Goal: Find specific page/section: Find specific page/section

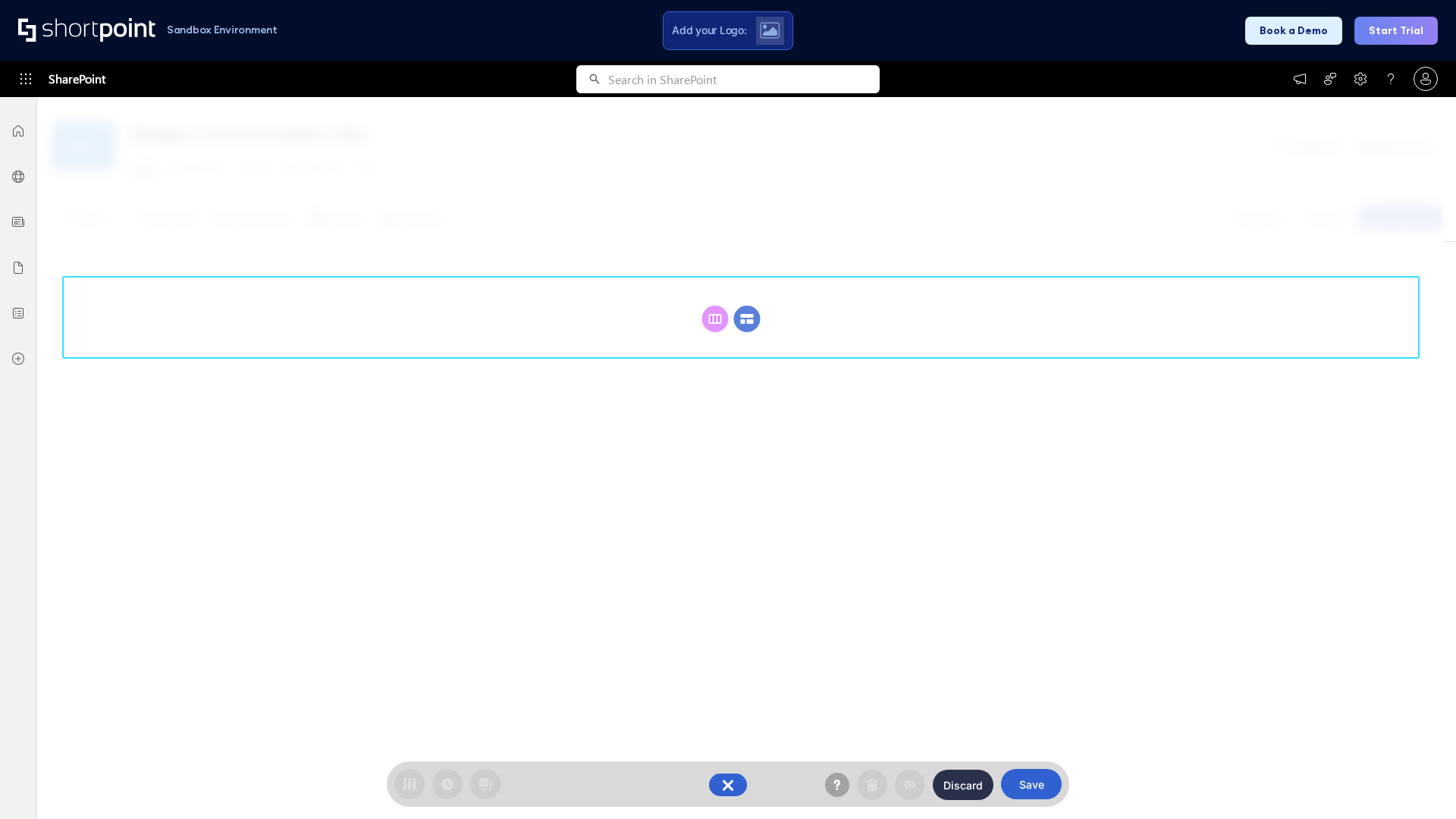
click at [747, 306] on circle at bounding box center [747, 319] width 27 height 27
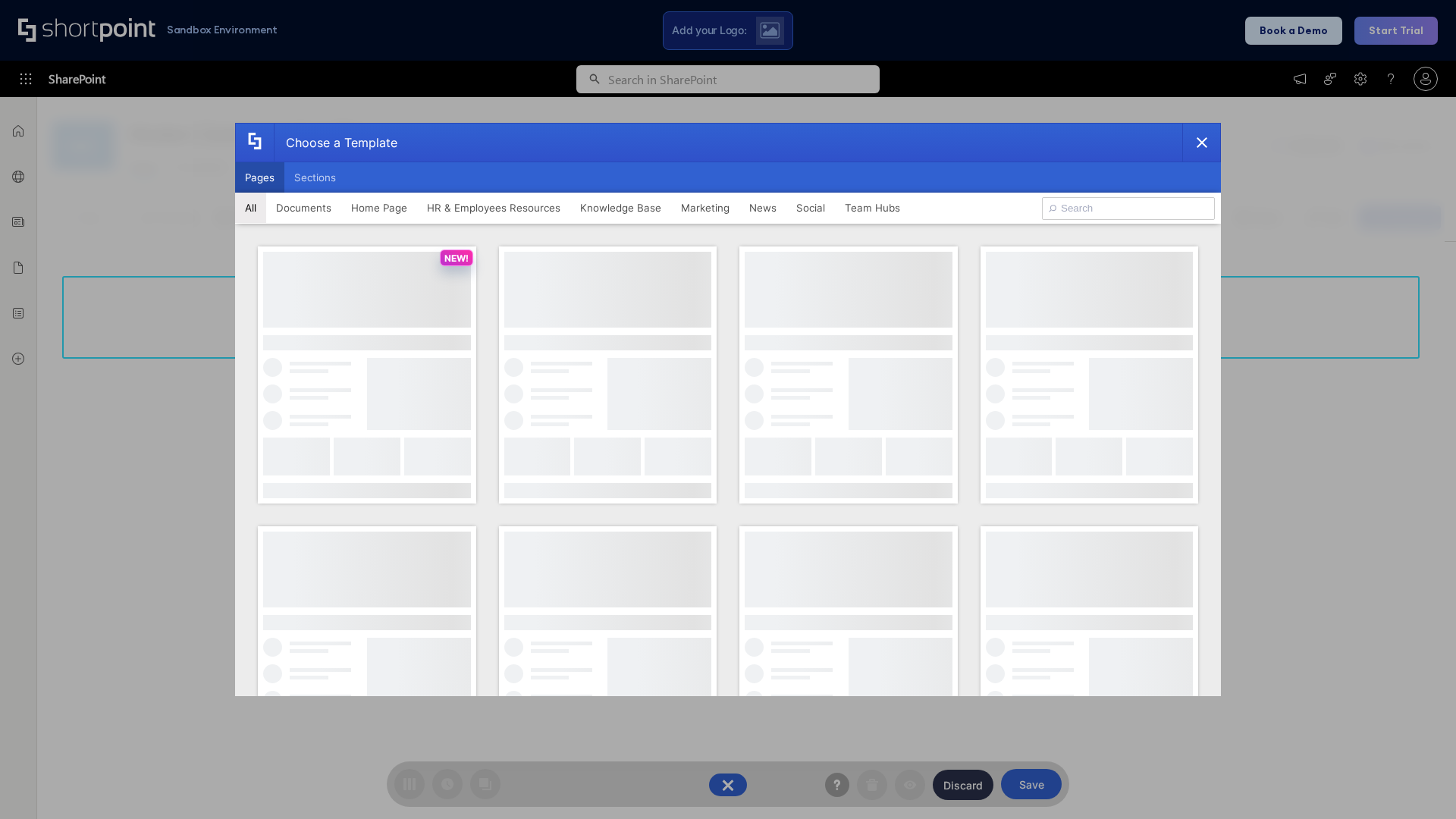
scroll to position [207, 0]
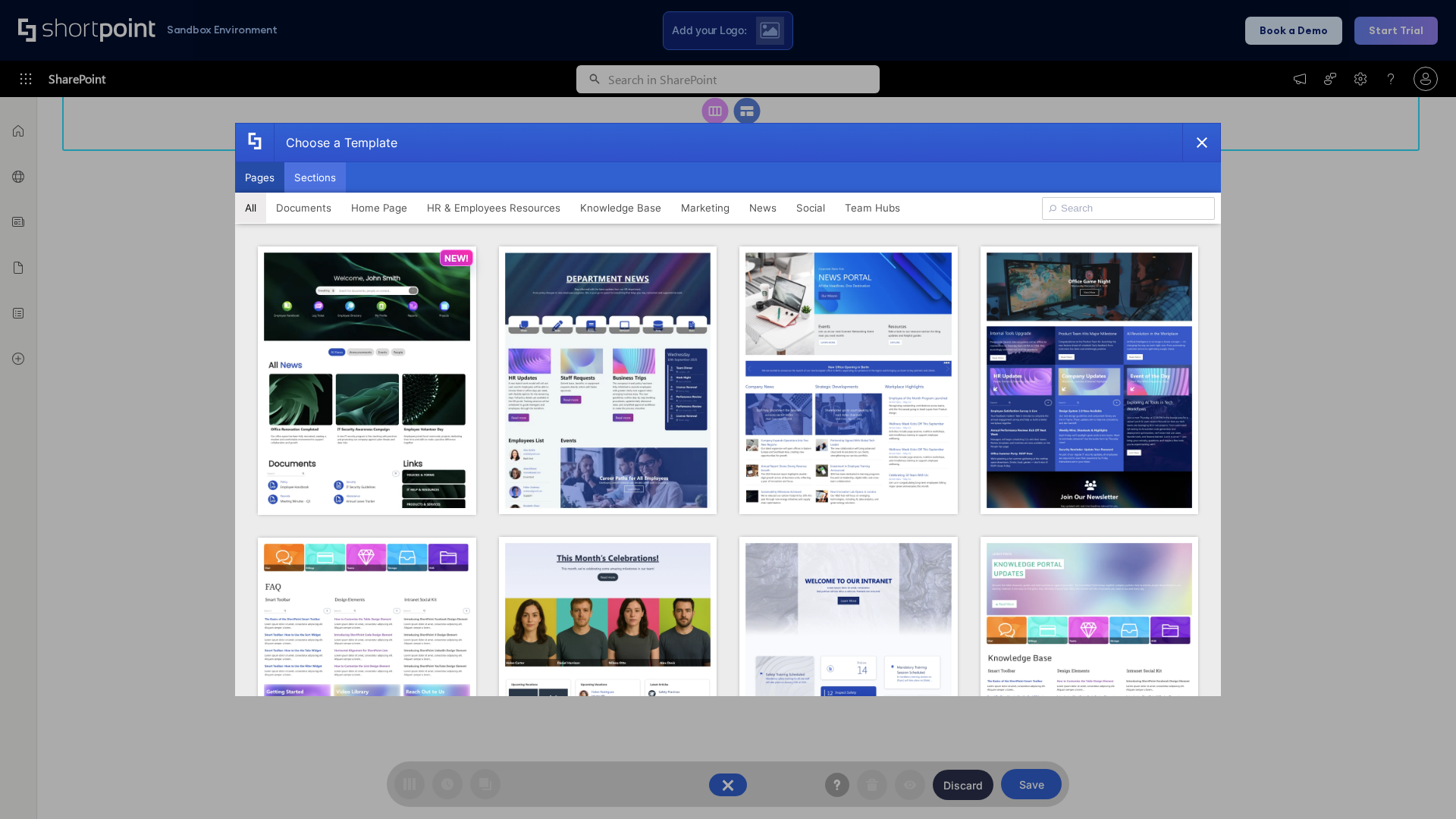
click at [314, 177] on button "Sections" at bounding box center [314, 177] width 61 height 30
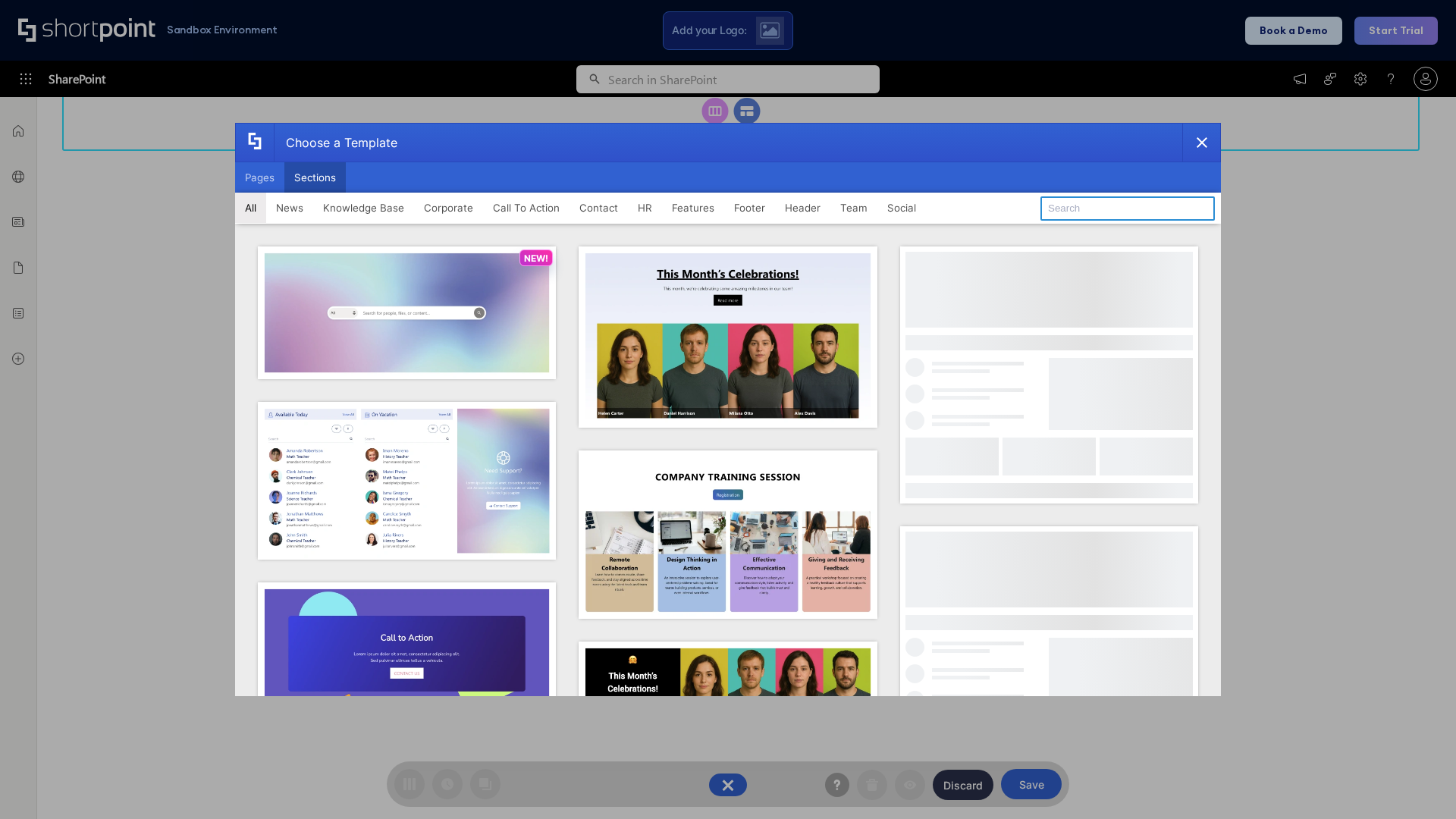
type input "Features Kit 5"
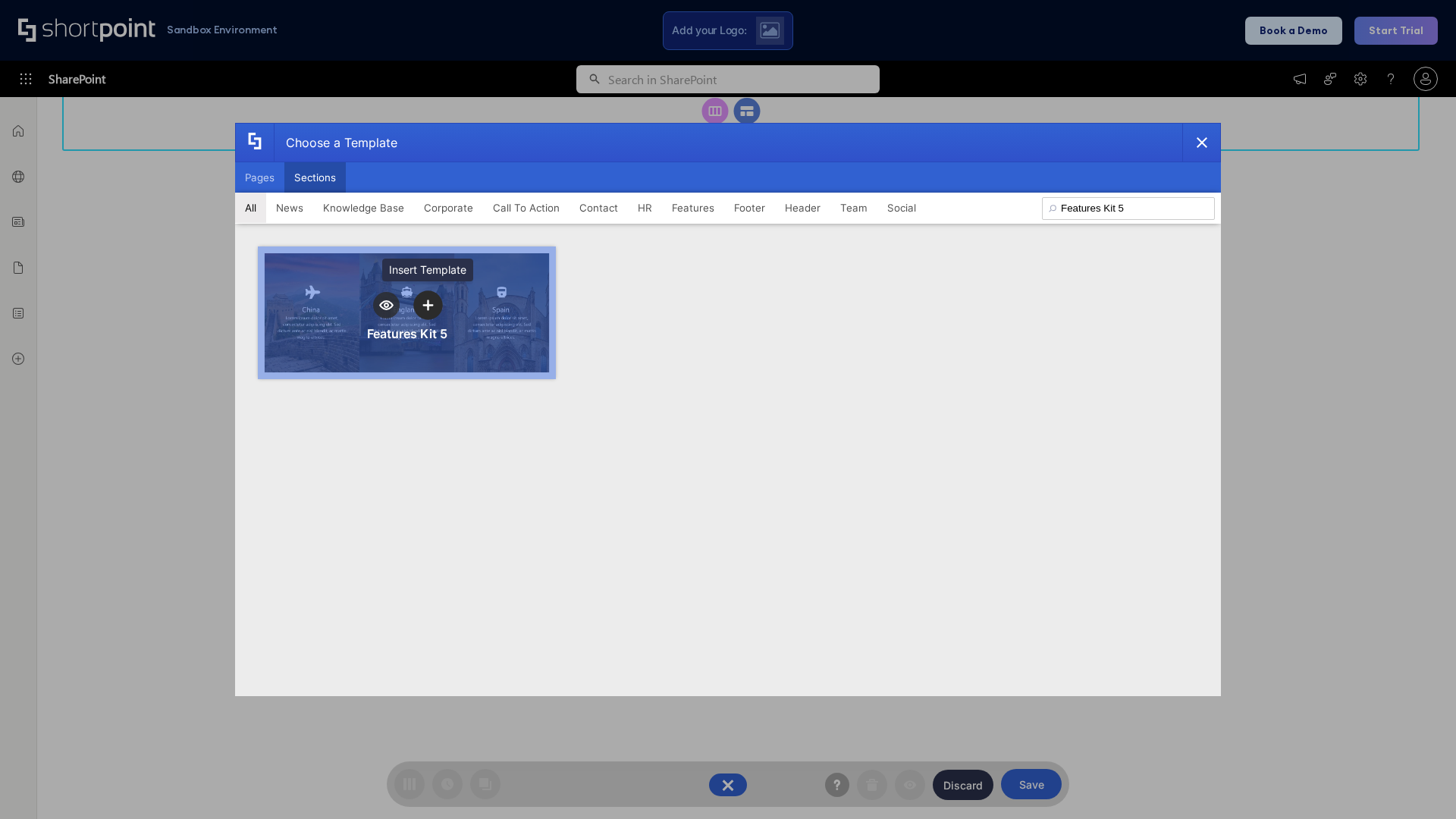
click at [428, 305] on icon "template selector" at bounding box center [428, 304] width 11 height 11
